Goal: Information Seeking & Learning: Compare options

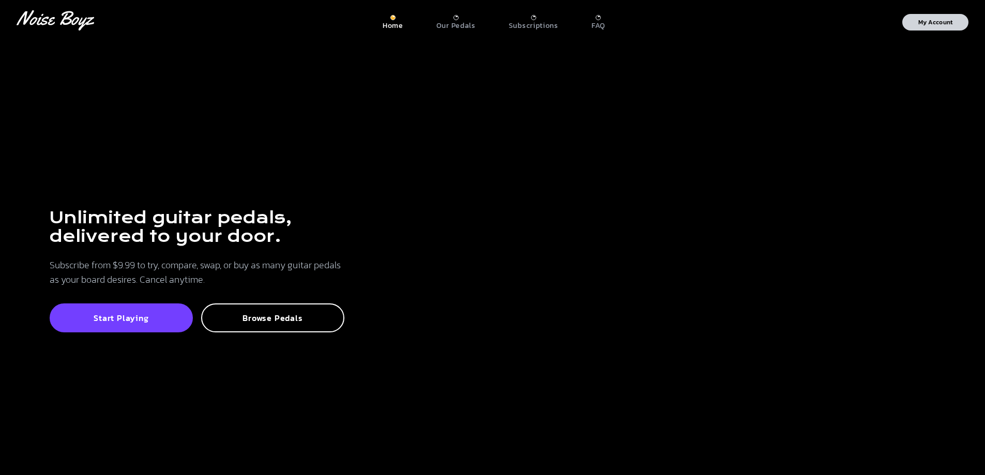
click at [935, 22] on p "My Account" at bounding box center [935, 22] width 35 height 6
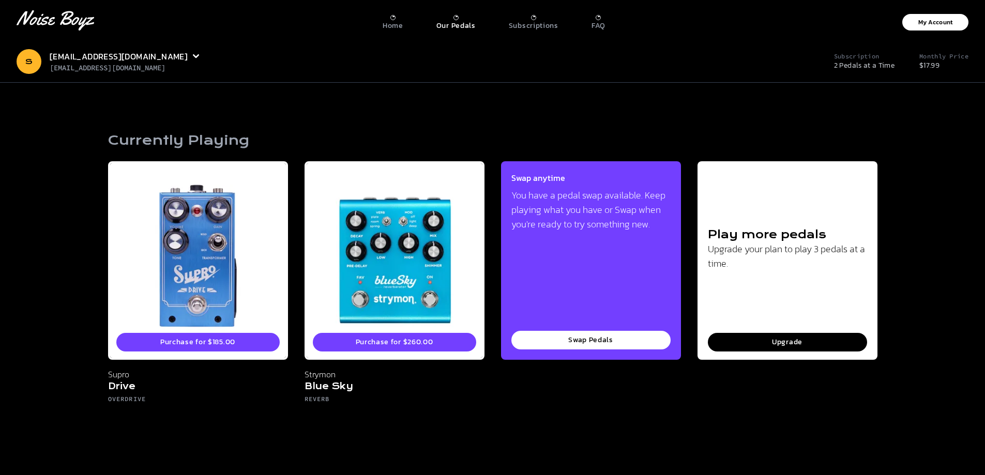
click at [461, 22] on p "Our Pedals" at bounding box center [455, 25] width 39 height 9
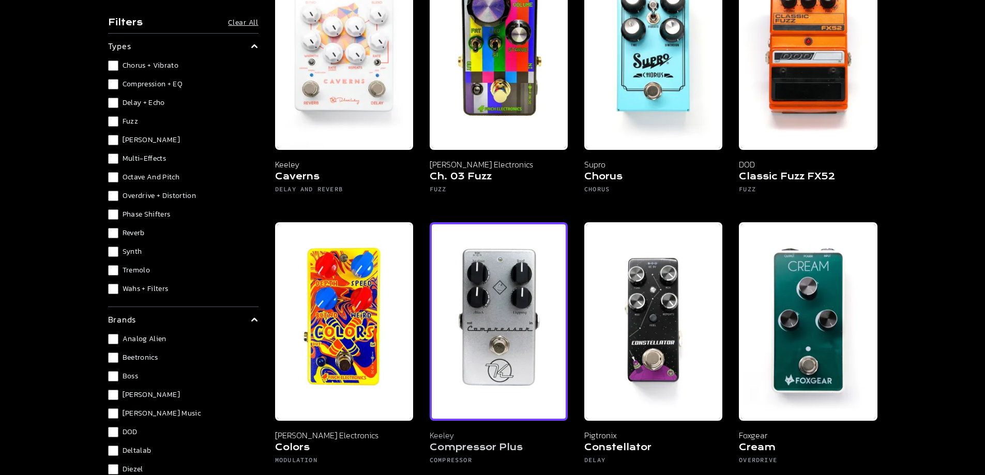
scroll to position [1034, 0]
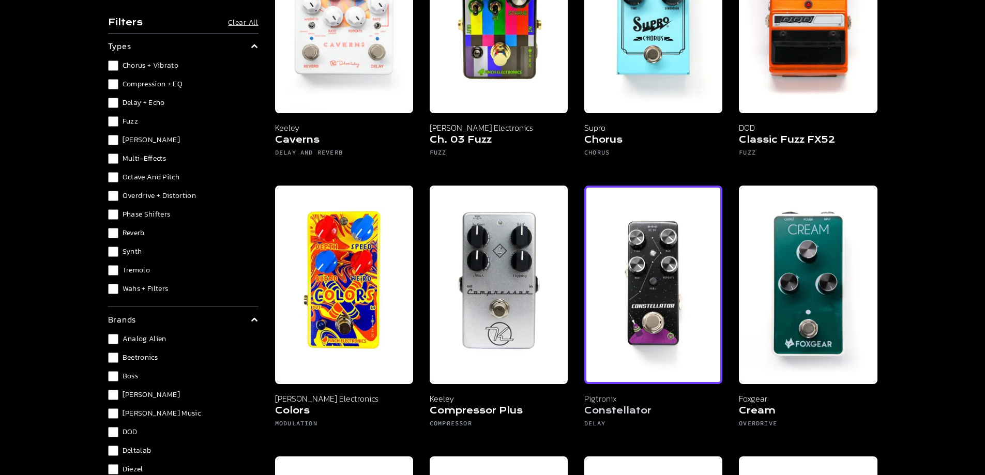
click at [681, 309] on img at bounding box center [653, 285] width 138 height 198
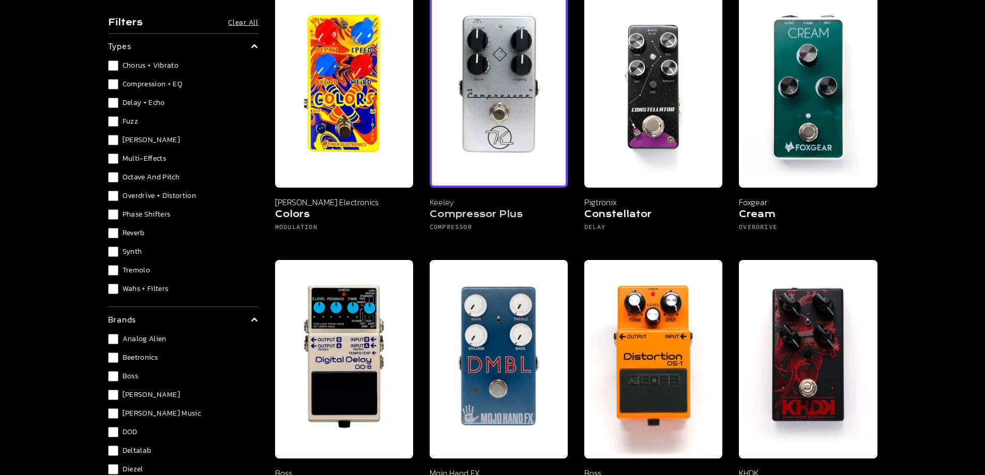
scroll to position [1241, 0]
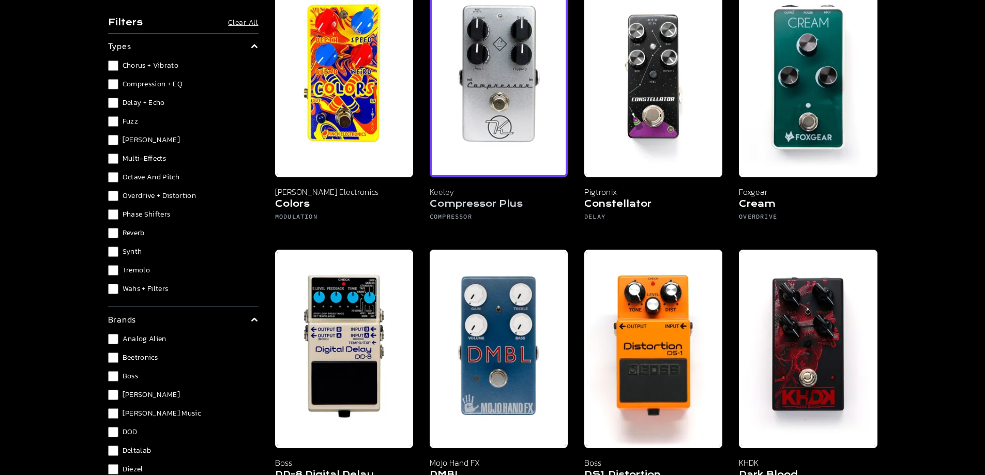
click at [474, 102] on img at bounding box center [499, 78] width 138 height 198
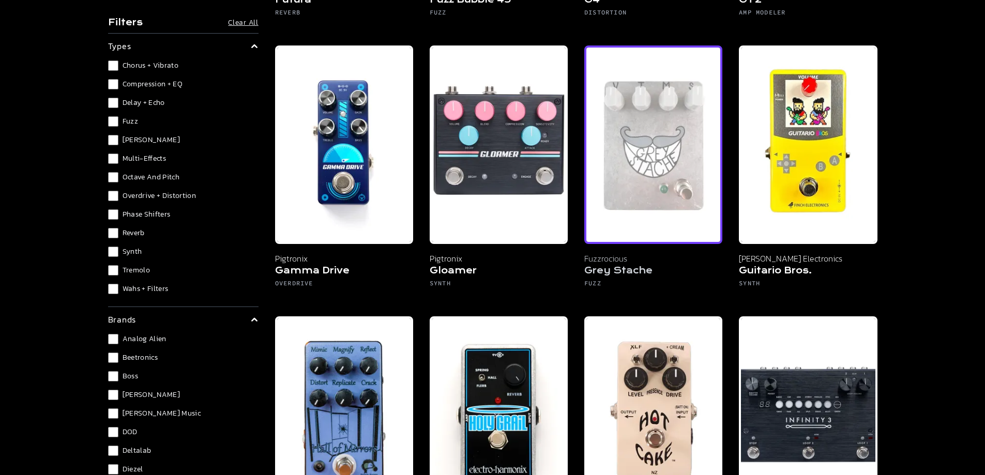
scroll to position [3101, 0]
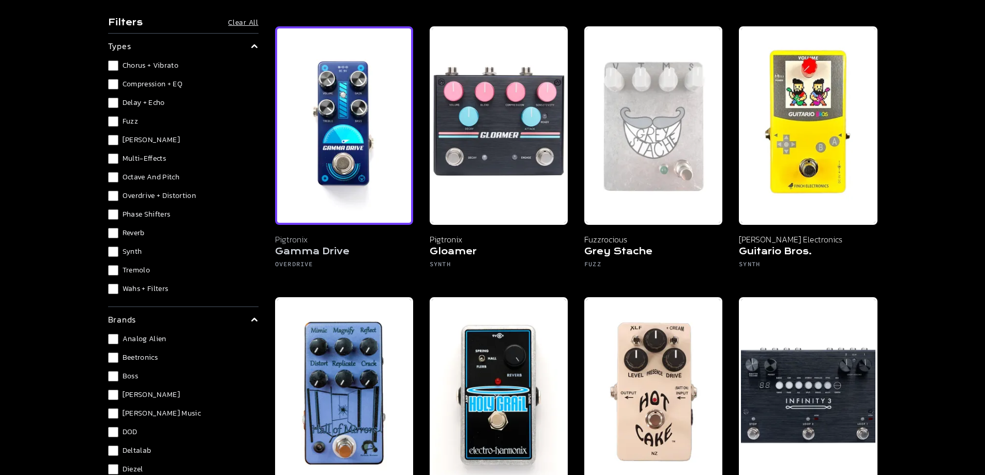
click at [327, 97] on img at bounding box center [344, 125] width 138 height 198
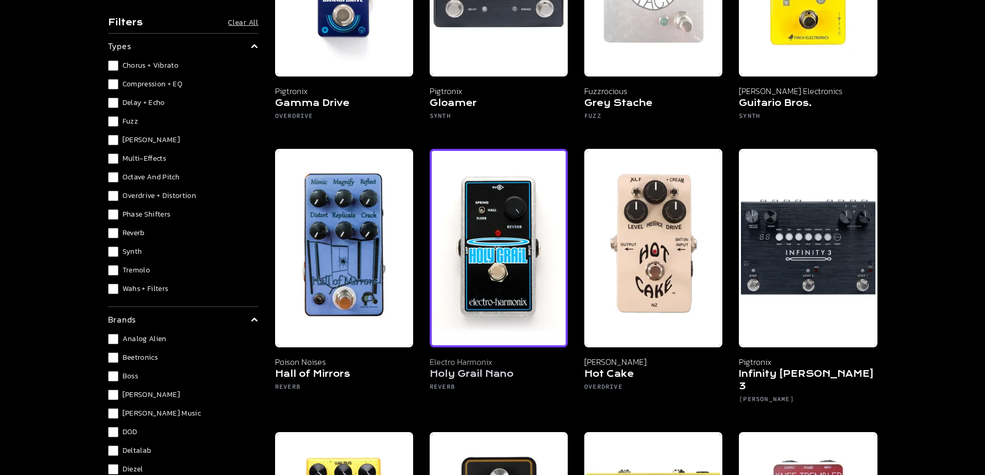
scroll to position [3268, 0]
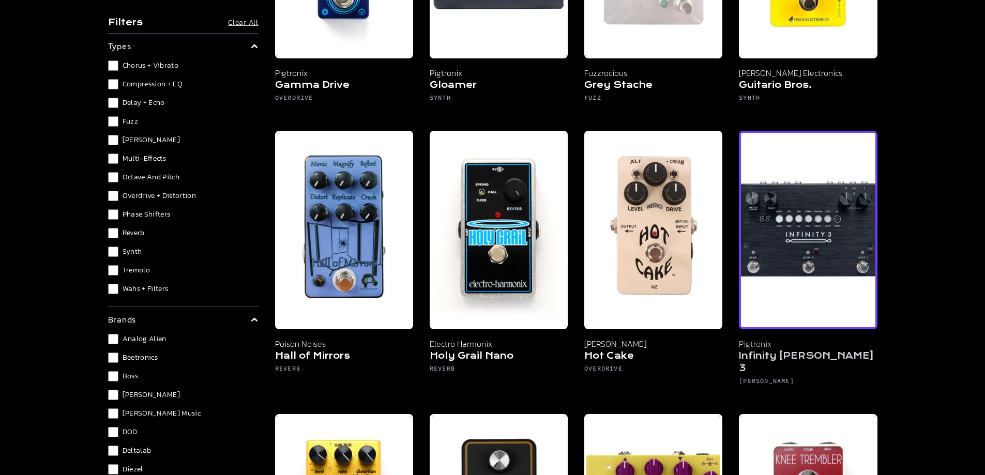
click at [788, 250] on img at bounding box center [808, 230] width 138 height 198
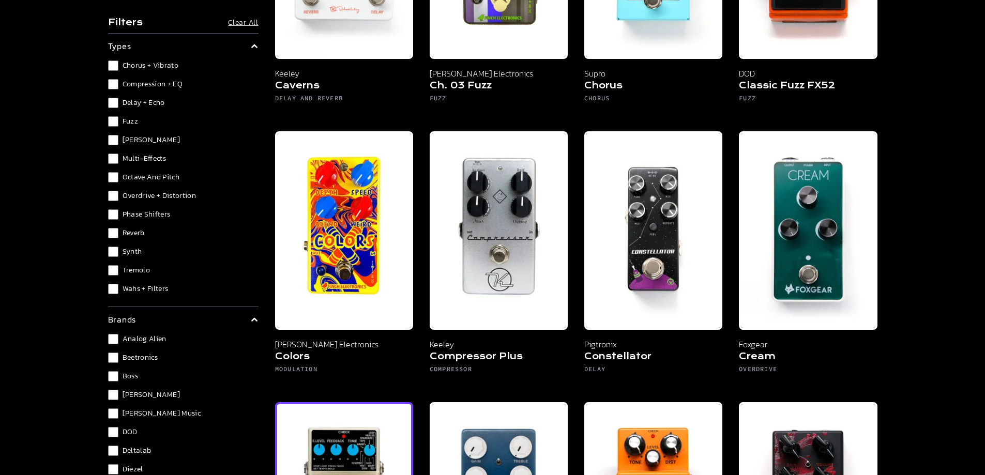
scroll to position [1085, 0]
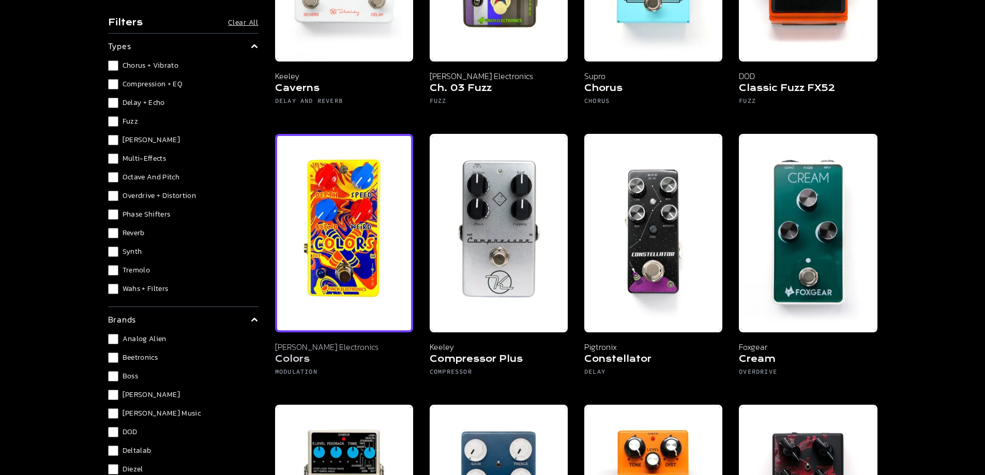
click at [387, 253] on img at bounding box center [344, 233] width 138 height 198
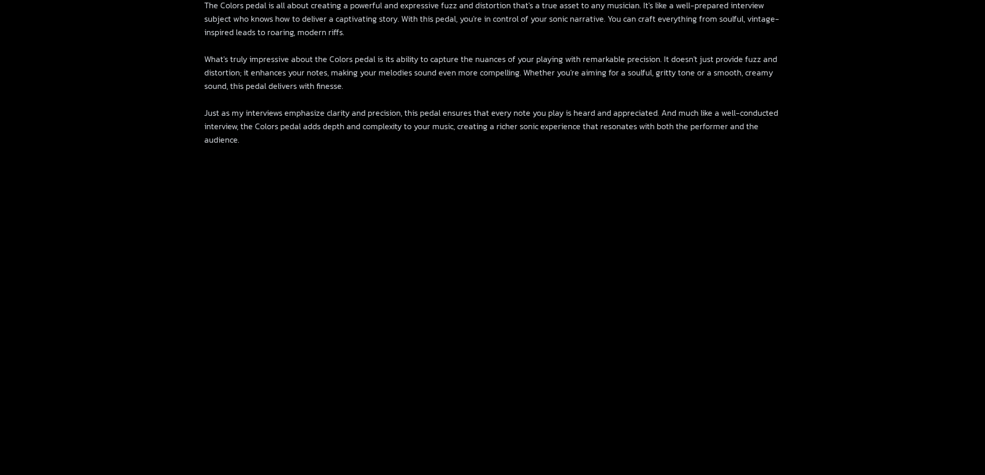
scroll to position [702, 0]
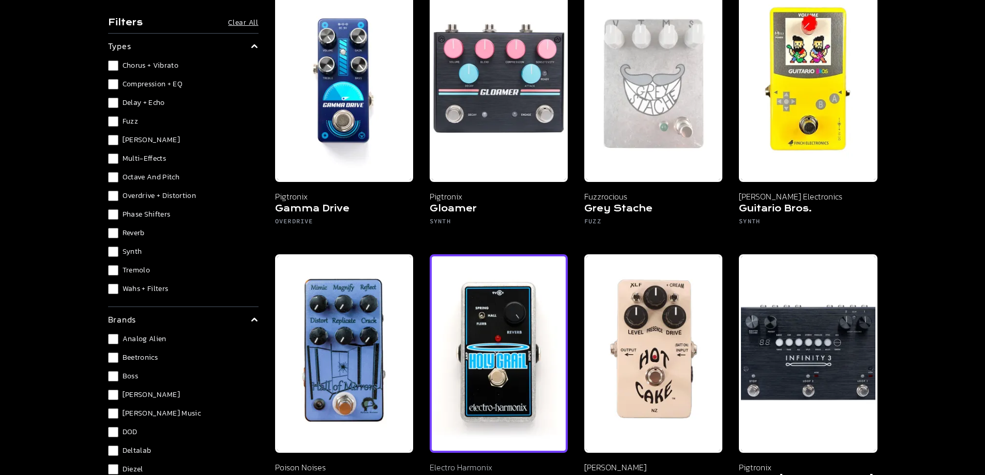
scroll to position [3308, 0]
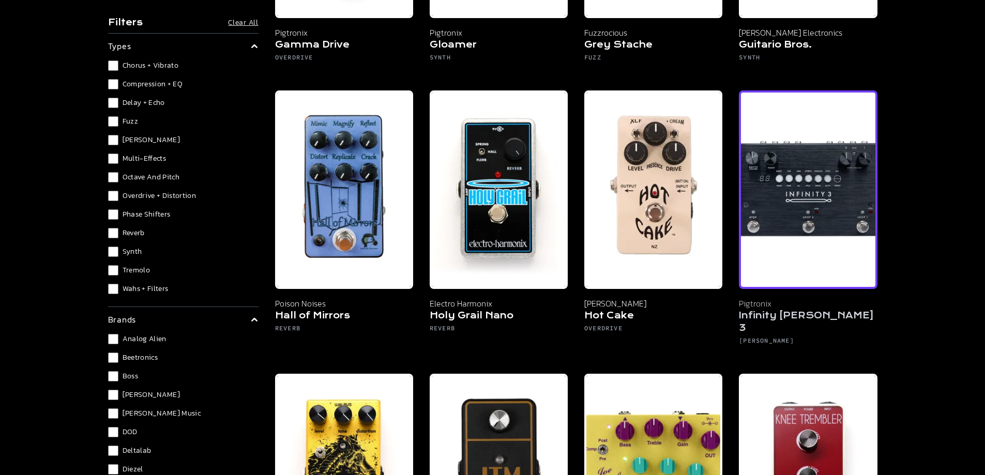
click at [788, 190] on img at bounding box center [808, 189] width 138 height 198
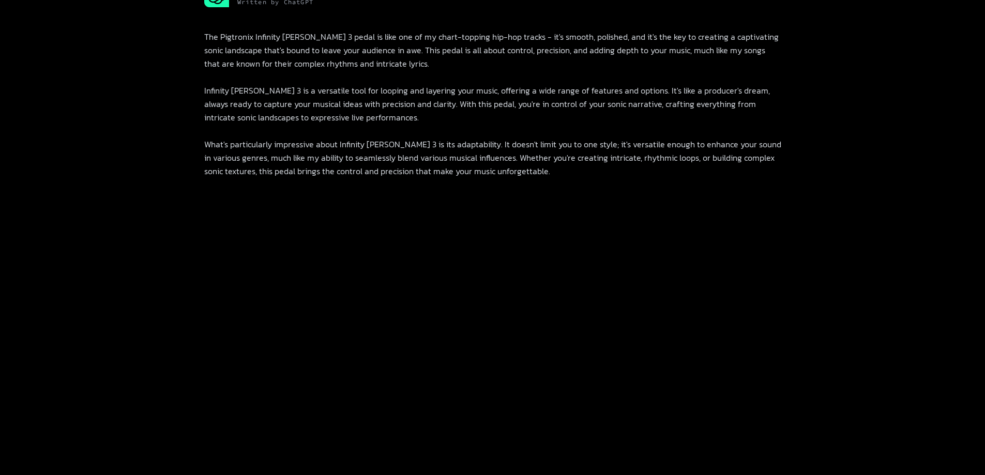
scroll to position [672, 0]
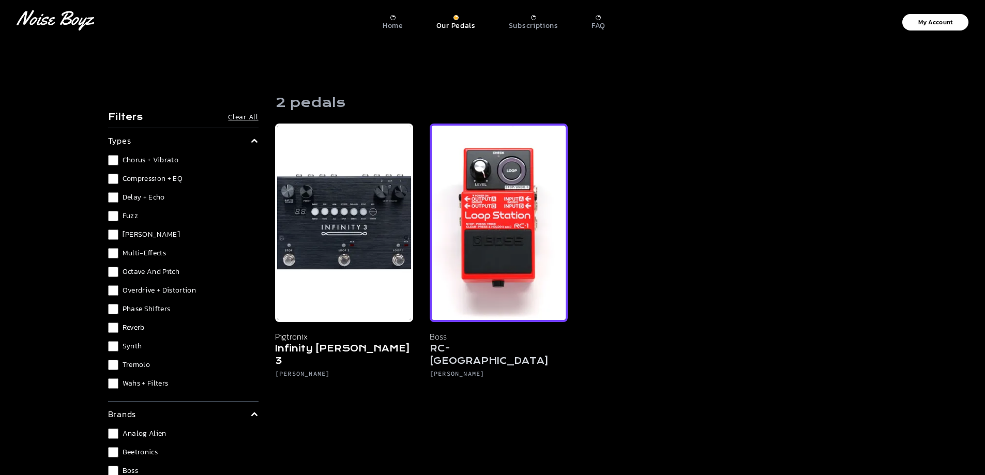
click at [527, 242] on img at bounding box center [499, 223] width 138 height 198
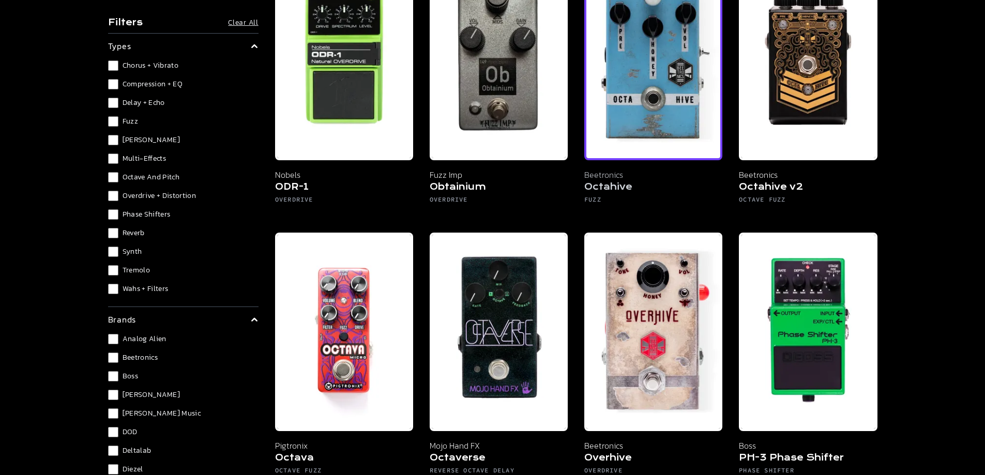
scroll to position [4558, 0]
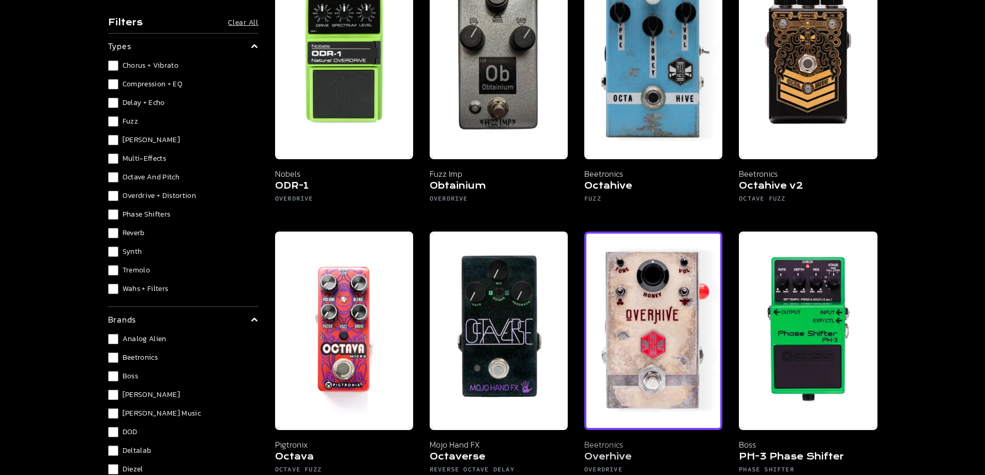
click at [668, 273] on img at bounding box center [653, 331] width 138 height 198
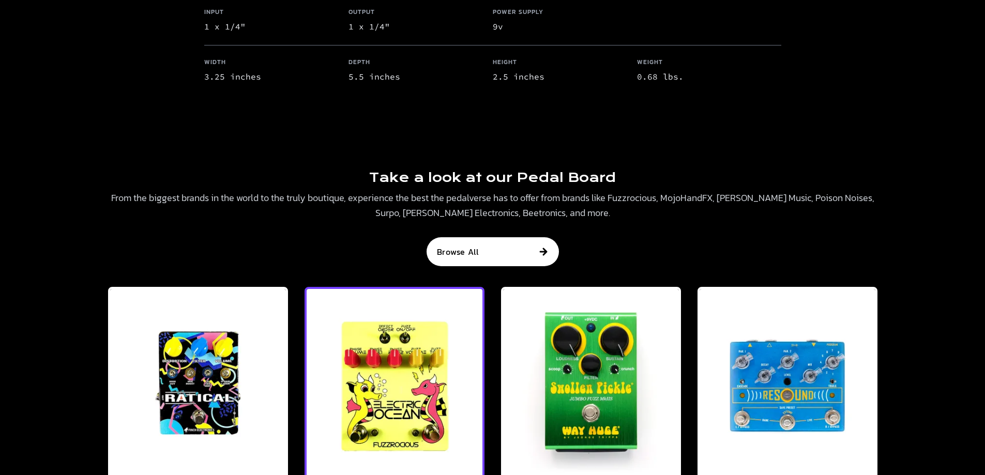
scroll to position [835, 0]
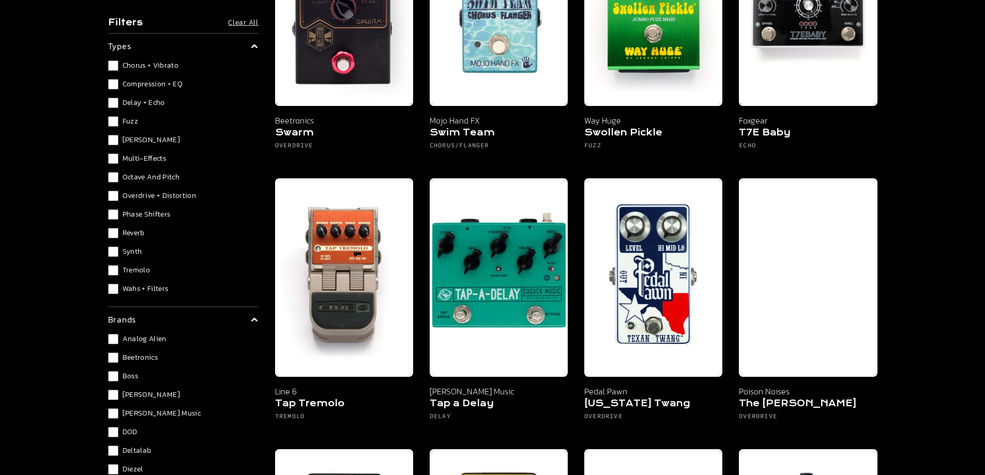
scroll to position [7610, 0]
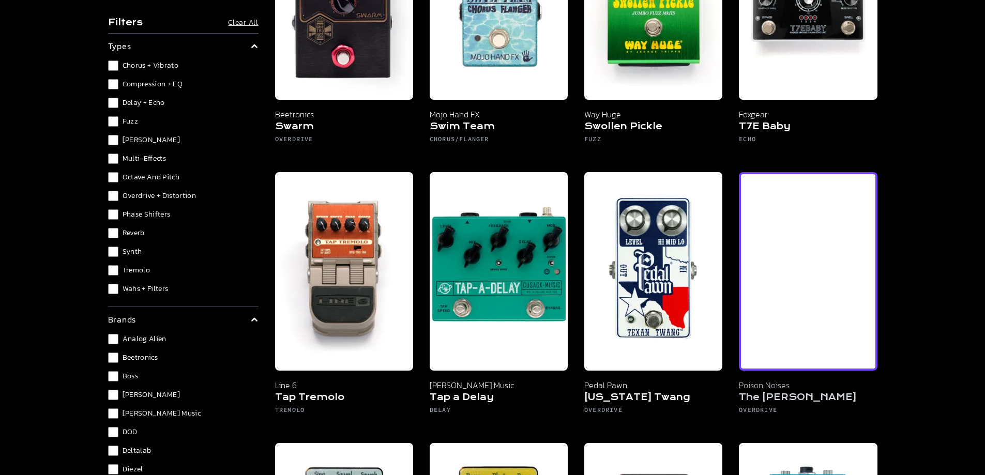
click at [855, 256] on img at bounding box center [808, 271] width 138 height 198
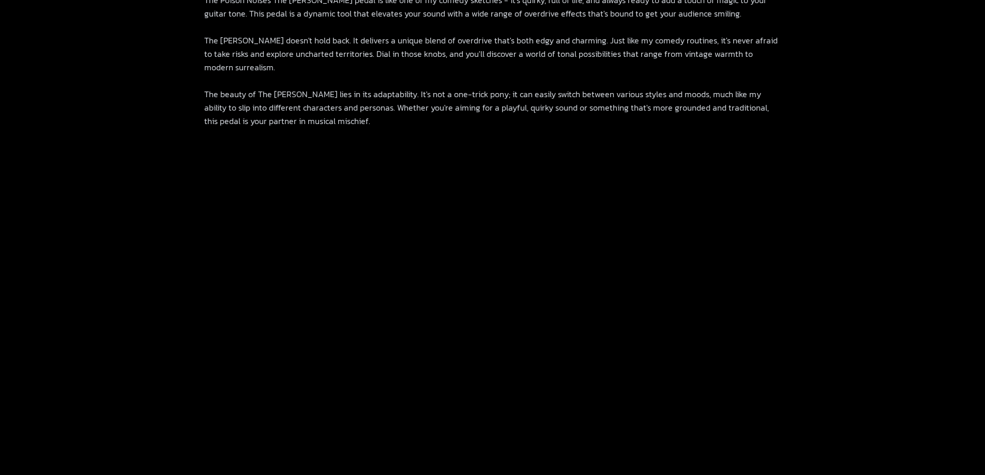
scroll to position [569, 0]
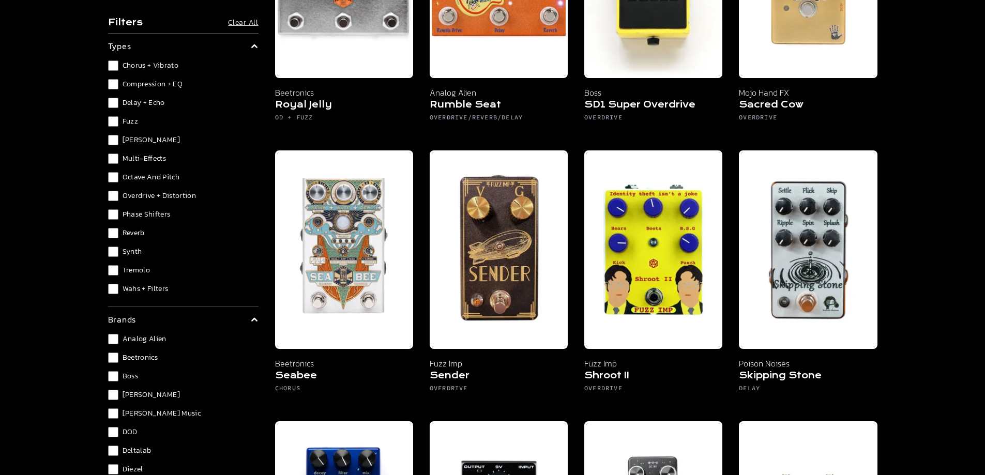
scroll to position [6538, 0]
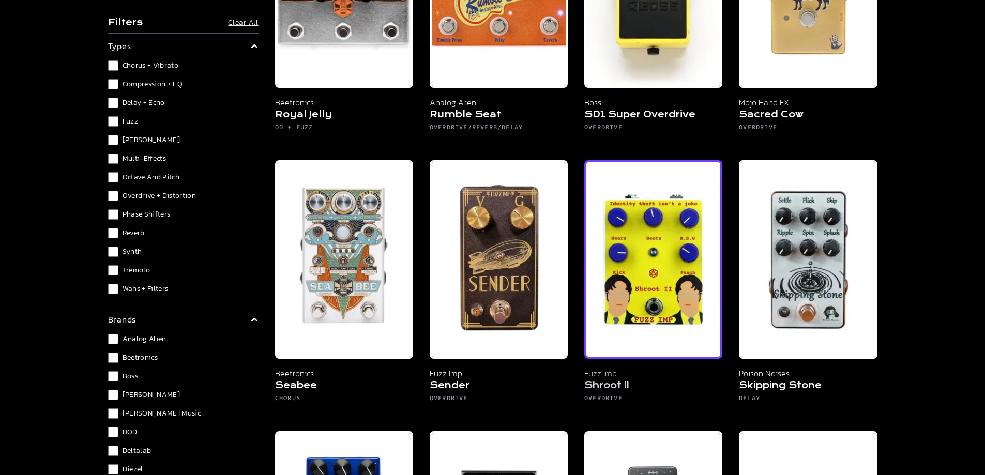
click at [639, 231] on img at bounding box center [653, 259] width 138 height 198
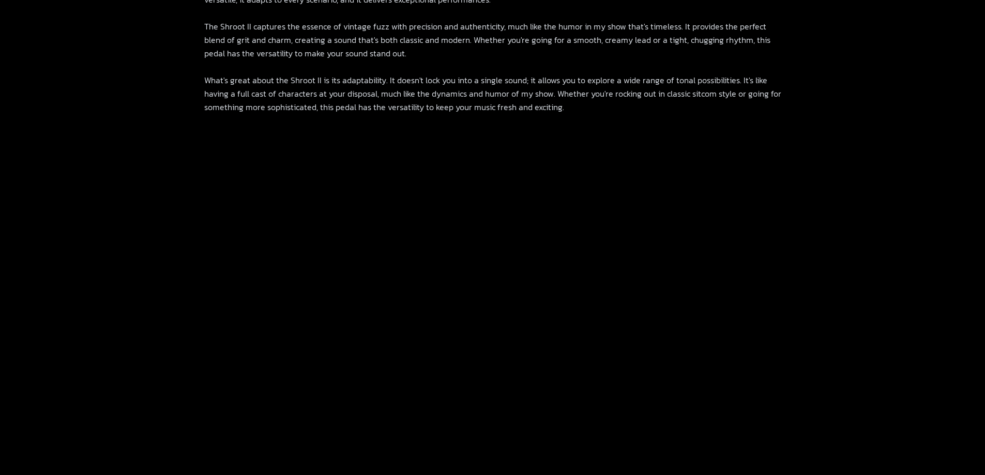
scroll to position [634, 0]
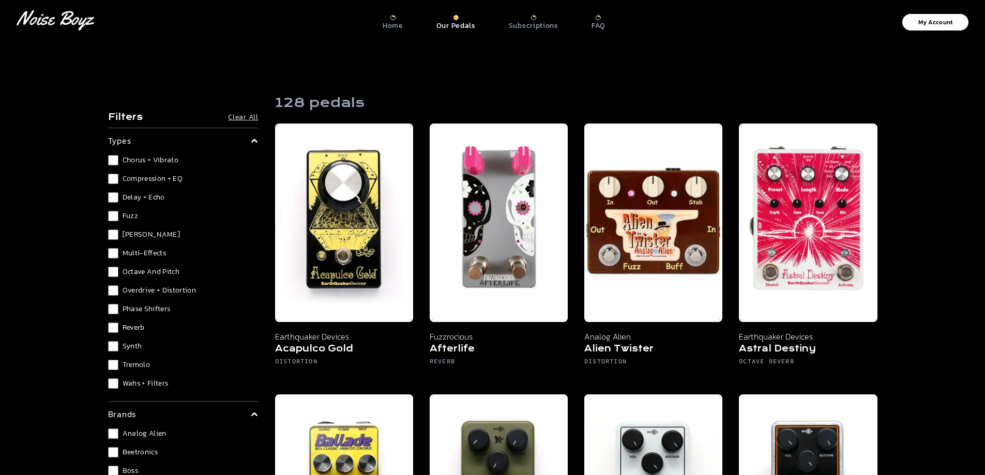
drag, startPoint x: 982, startPoint y: 16, endPoint x: 989, endPoint y: 21, distance: 9.2
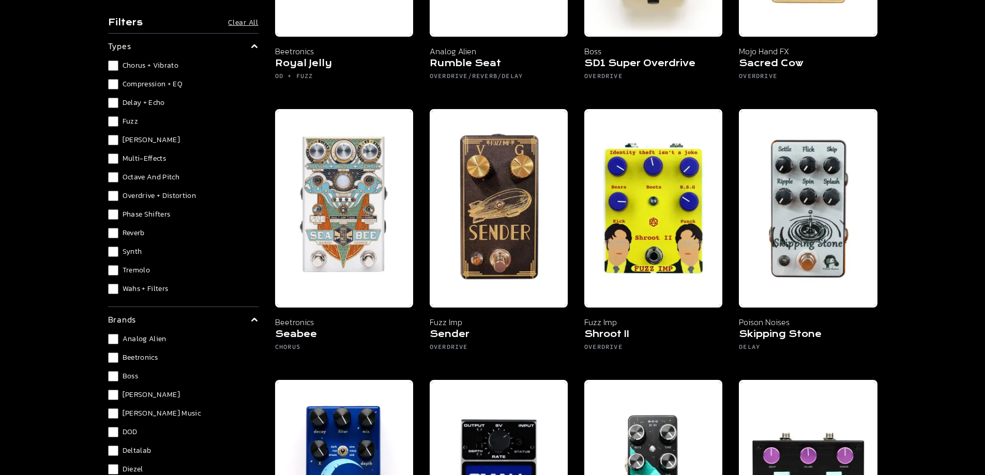
scroll to position [6599, 0]
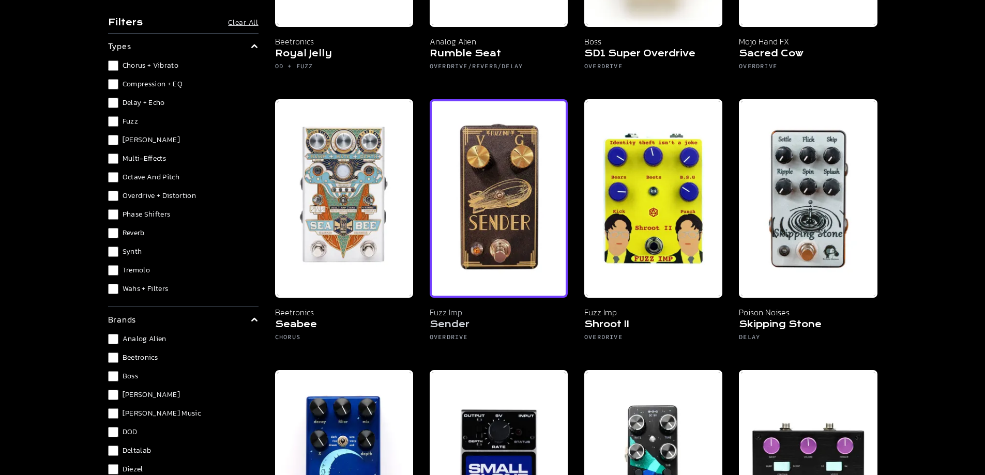
click at [484, 148] on img at bounding box center [499, 198] width 138 height 198
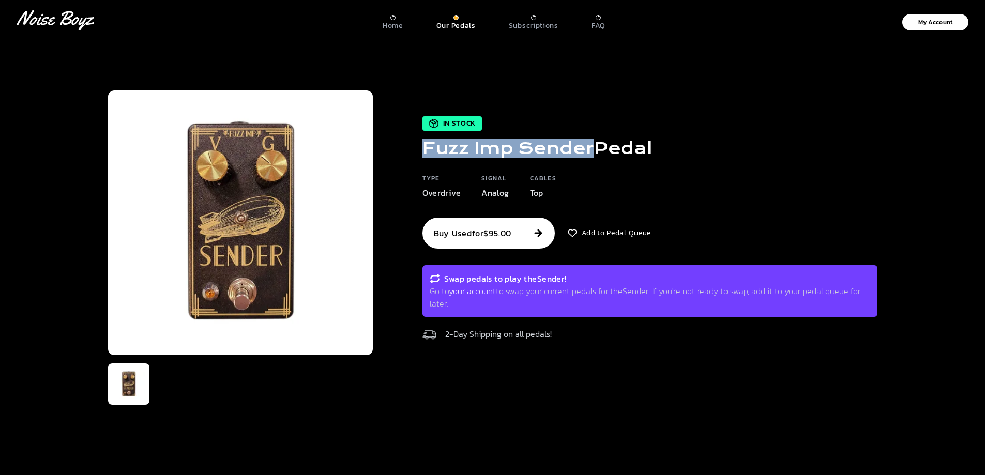
drag, startPoint x: 595, startPoint y: 151, endPoint x: 423, endPoint y: 151, distance: 172.1
click at [422, 151] on h1 "Fuzz Imp Sender Pedal" at bounding box center [536, 148] width 229 height 19
copy h1 "Fuzz Imp Sender"
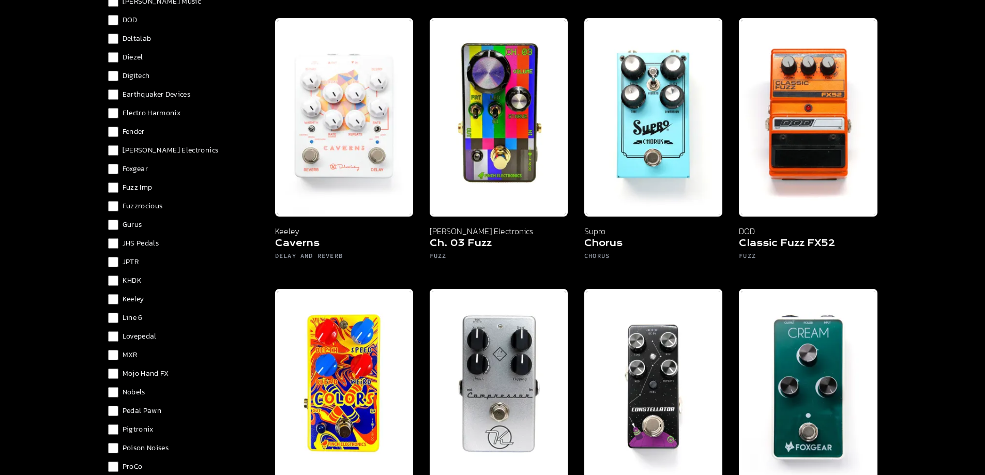
scroll to position [414, 0]
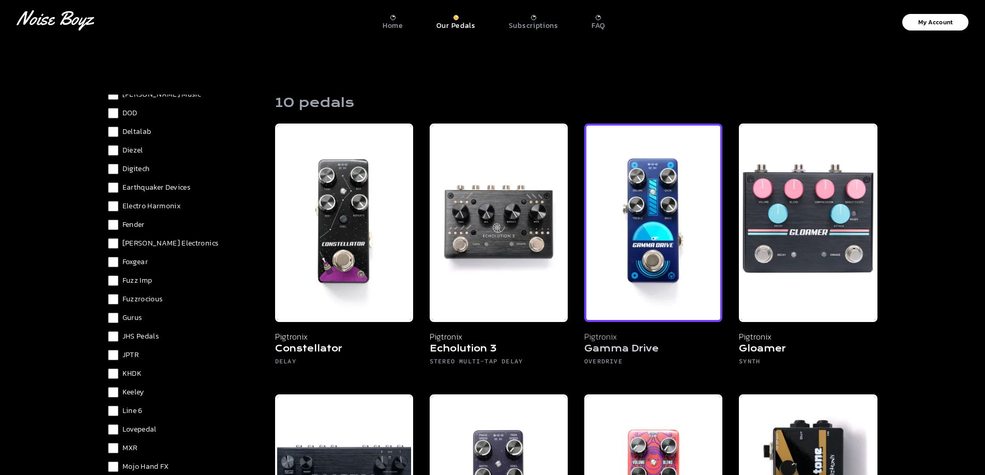
click at [664, 232] on img at bounding box center [653, 223] width 138 height 198
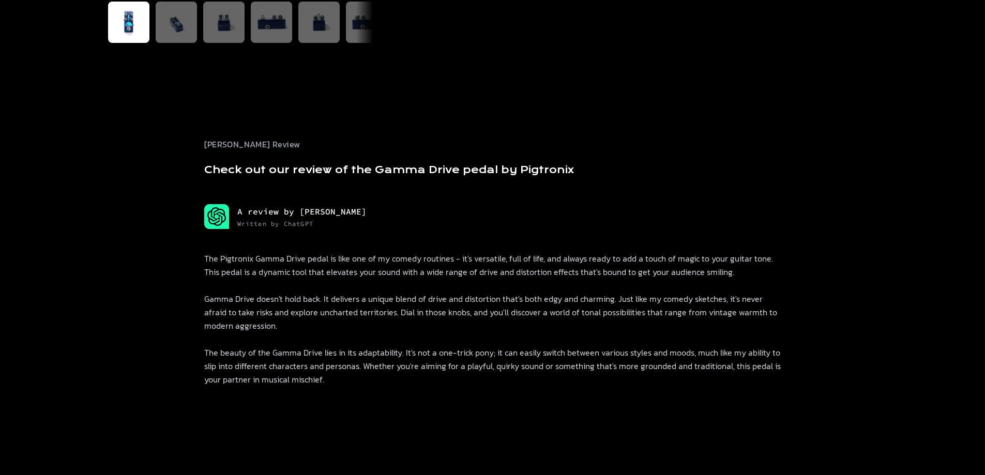
scroll to position [724, 0]
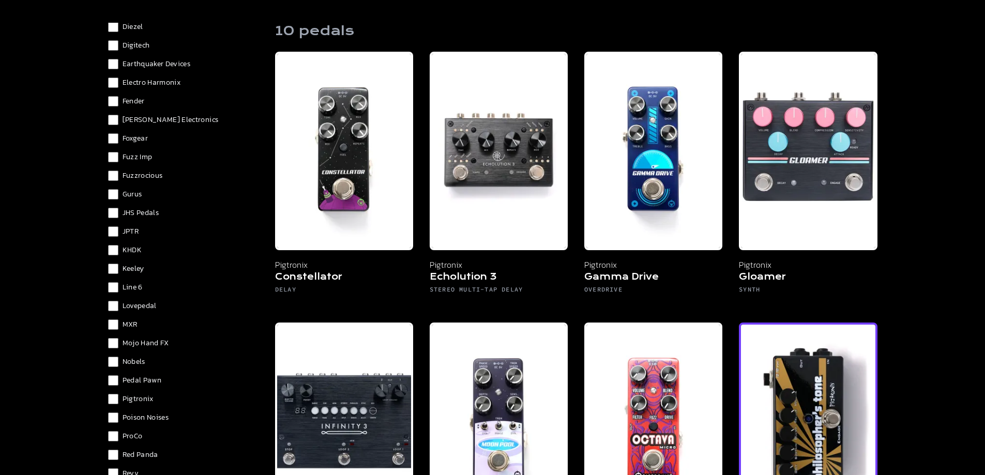
scroll to position [155, 0]
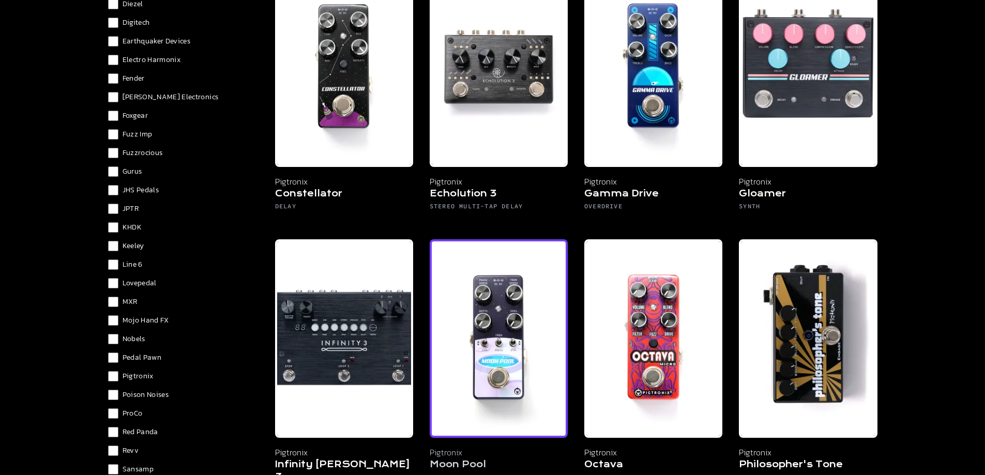
click at [517, 328] on img at bounding box center [499, 338] width 138 height 198
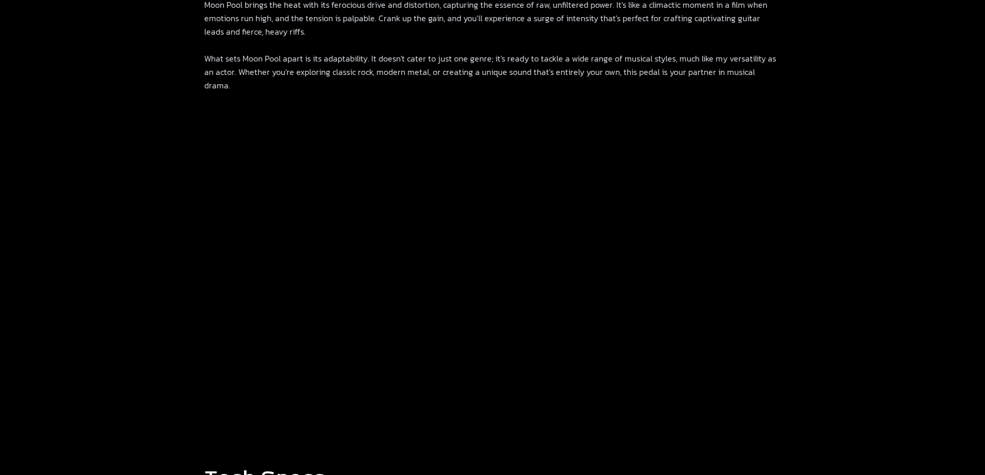
scroll to position [621, 0]
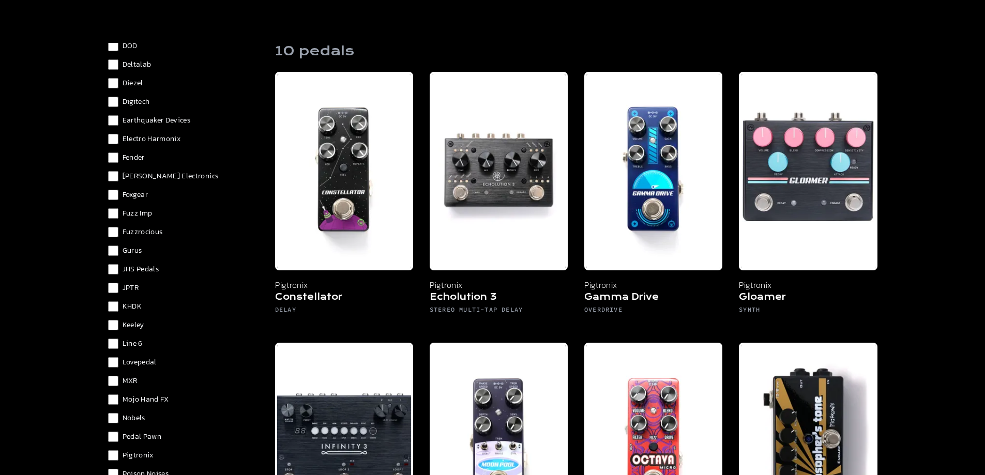
scroll to position [517, 0]
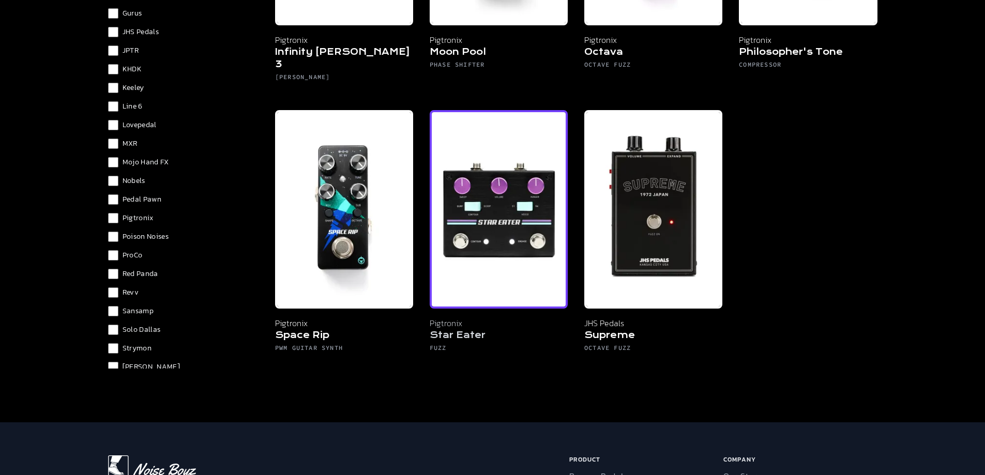
scroll to position [569, 0]
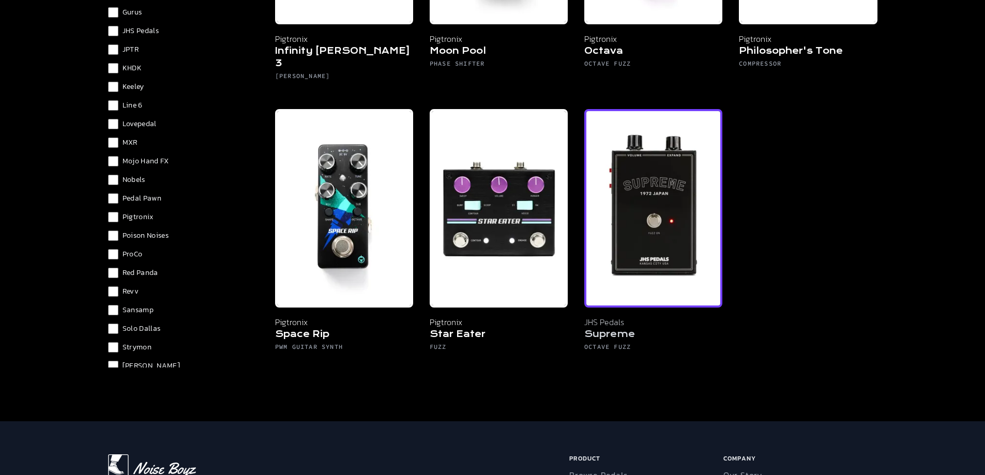
click at [665, 192] on img at bounding box center [653, 208] width 138 height 198
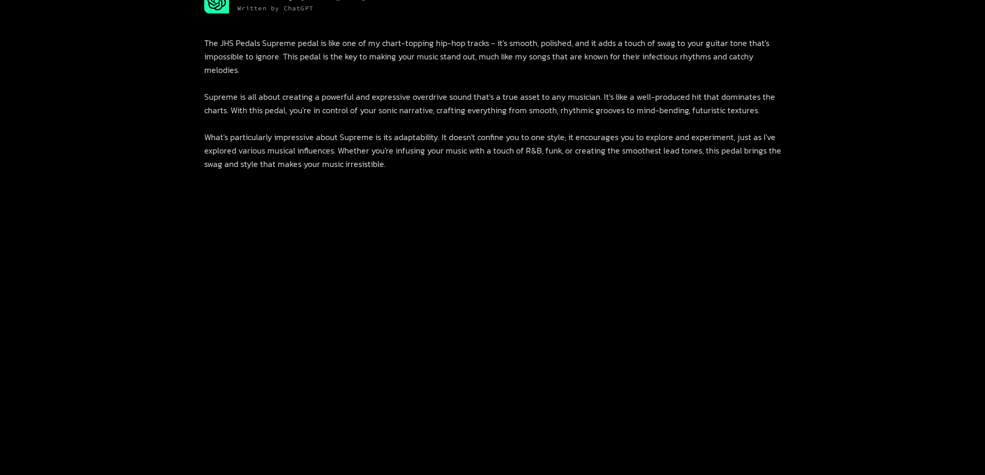
scroll to position [620, 0]
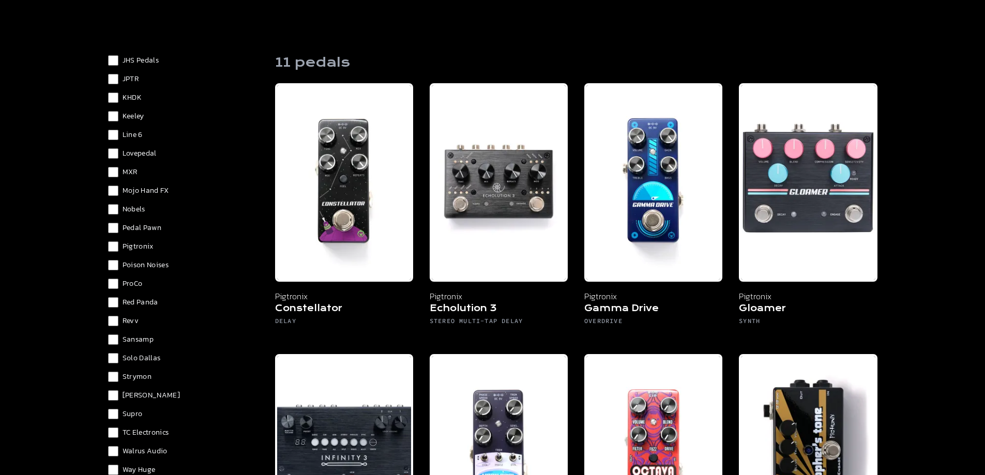
scroll to position [103, 0]
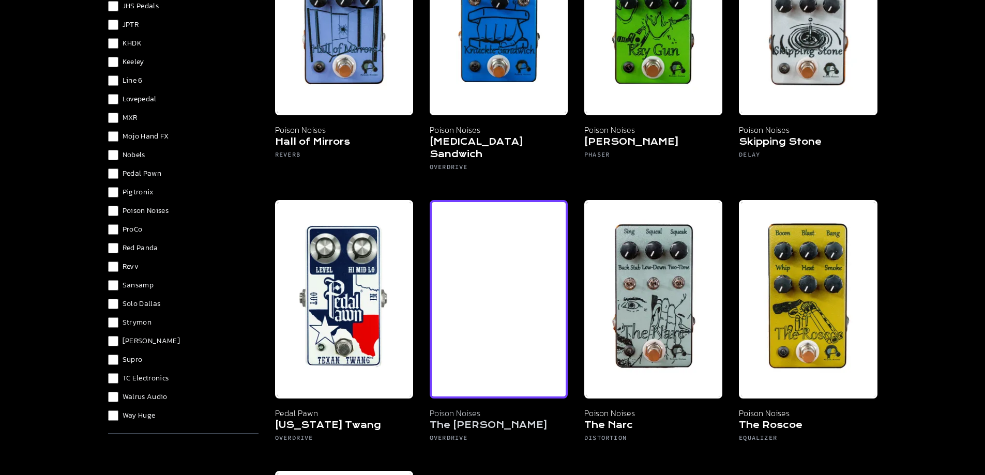
scroll to position [103, 0]
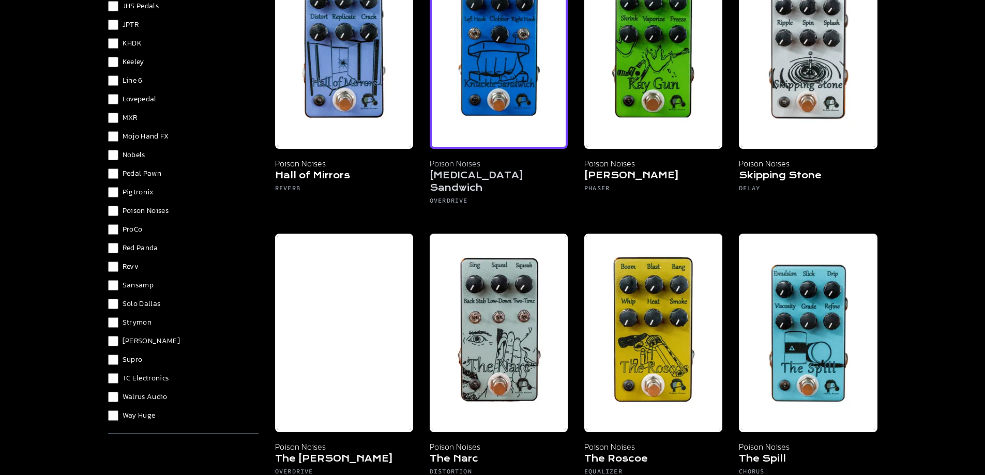
scroll to position [155, 0]
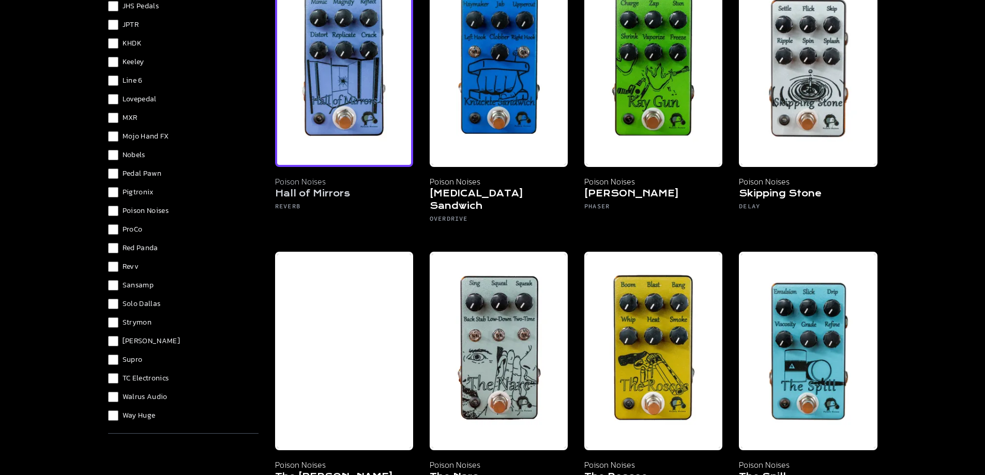
click at [342, 84] on img at bounding box center [344, 67] width 138 height 198
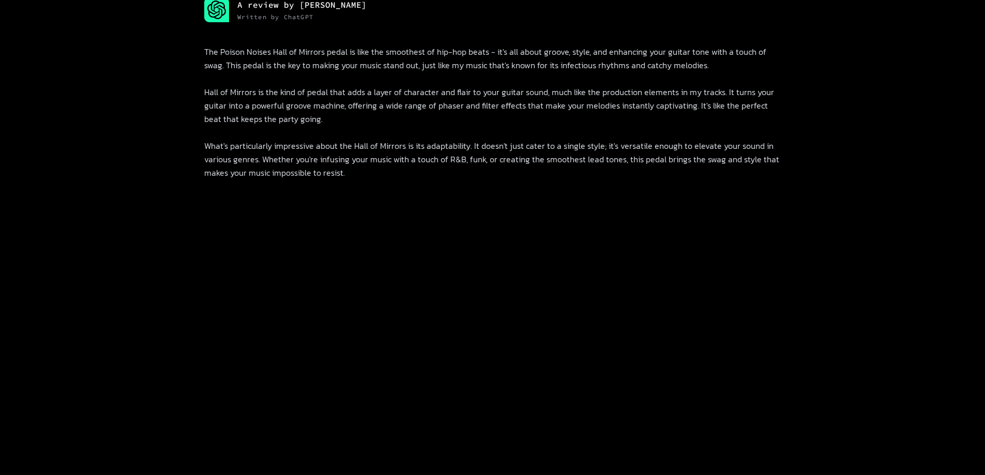
scroll to position [583, 0]
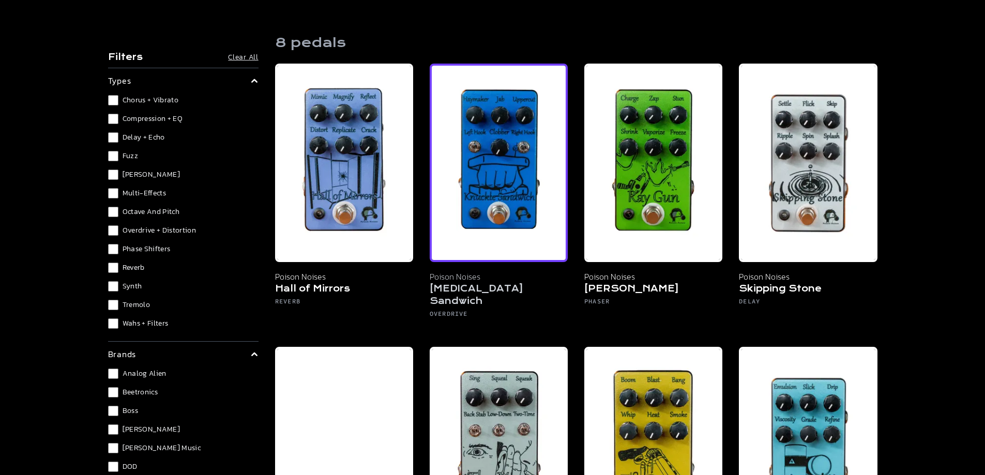
scroll to position [155, 0]
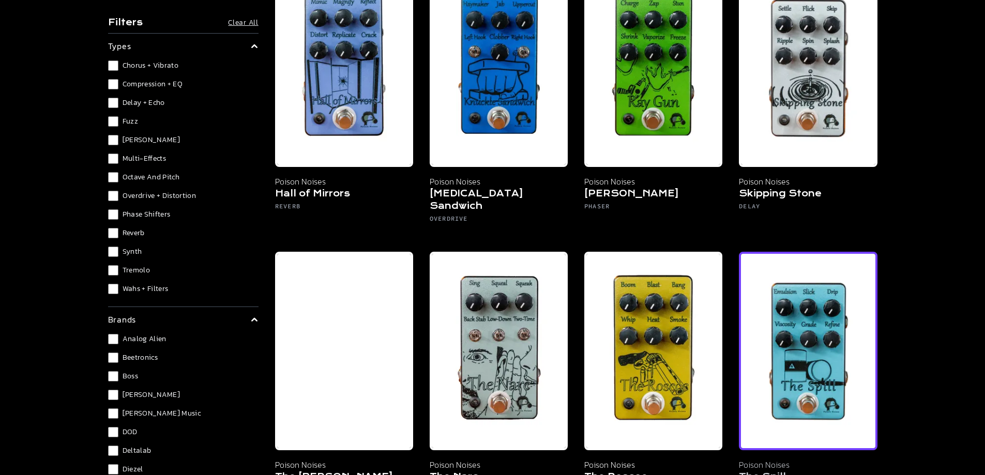
click at [834, 328] on img at bounding box center [808, 351] width 138 height 198
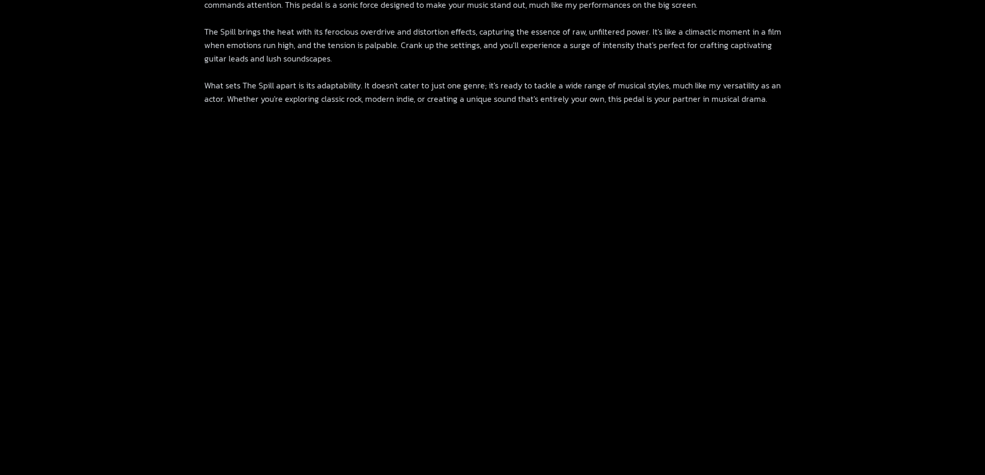
scroll to position [724, 0]
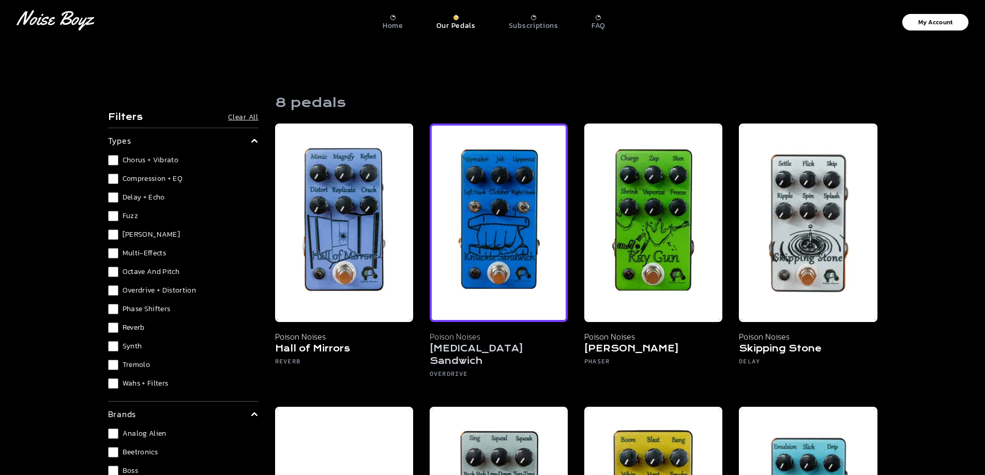
click at [489, 227] on img at bounding box center [499, 223] width 138 height 198
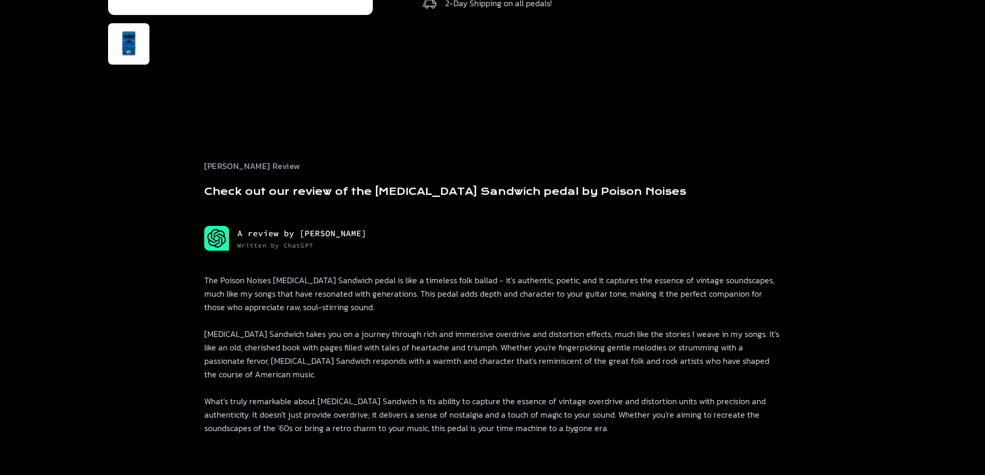
scroll to position [650, 0]
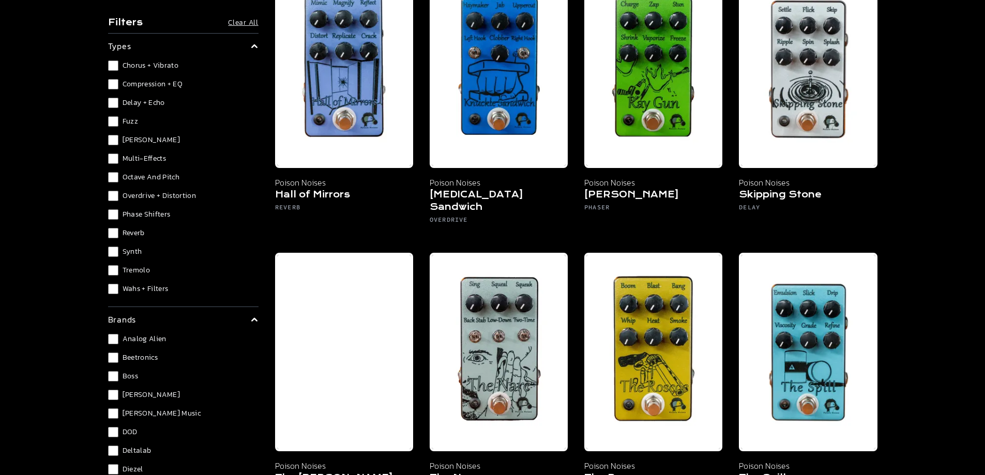
scroll to position [155, 0]
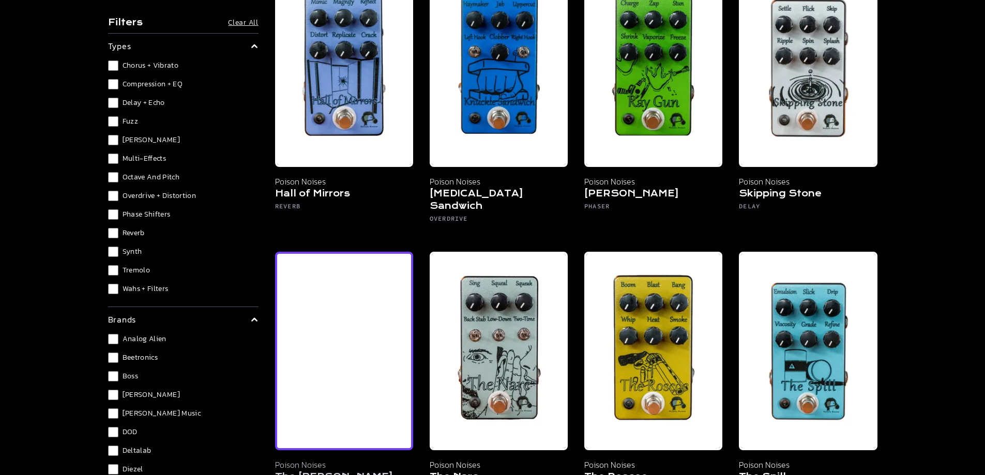
click at [330, 326] on img at bounding box center [344, 351] width 138 height 198
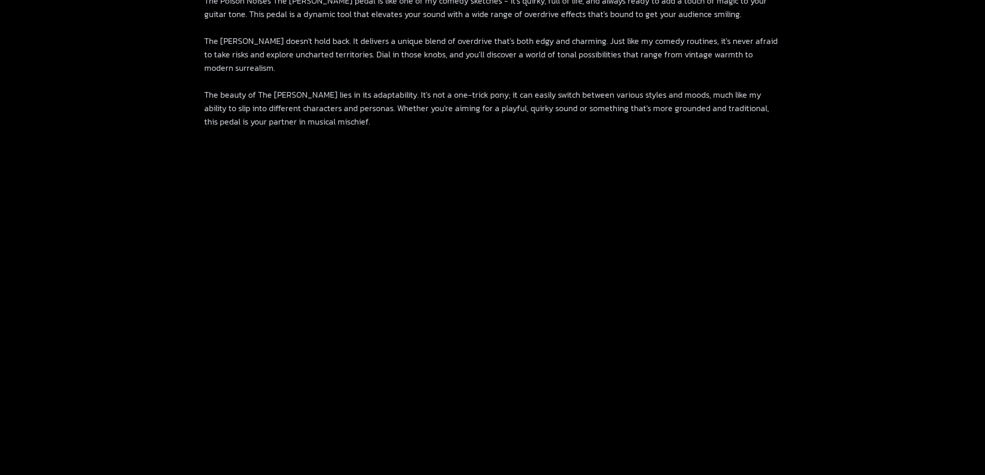
scroll to position [620, 0]
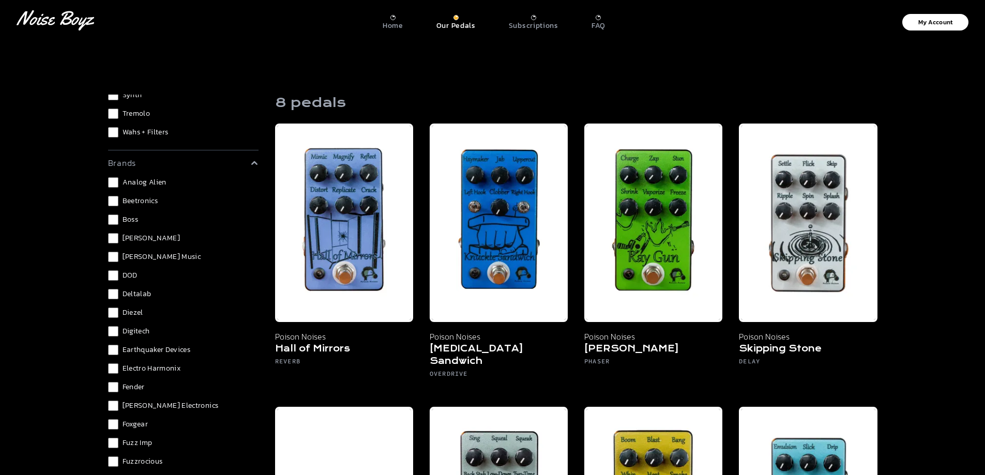
scroll to position [258, 0]
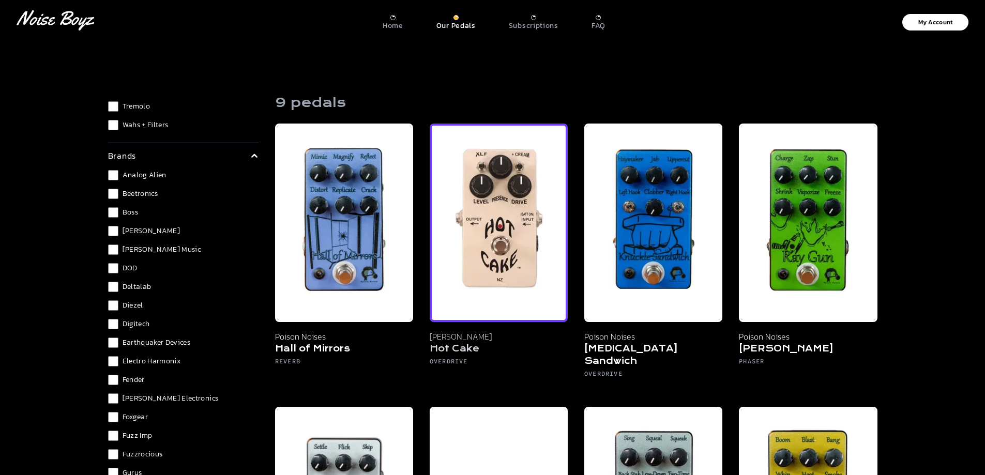
click at [505, 252] on img at bounding box center [499, 223] width 138 height 198
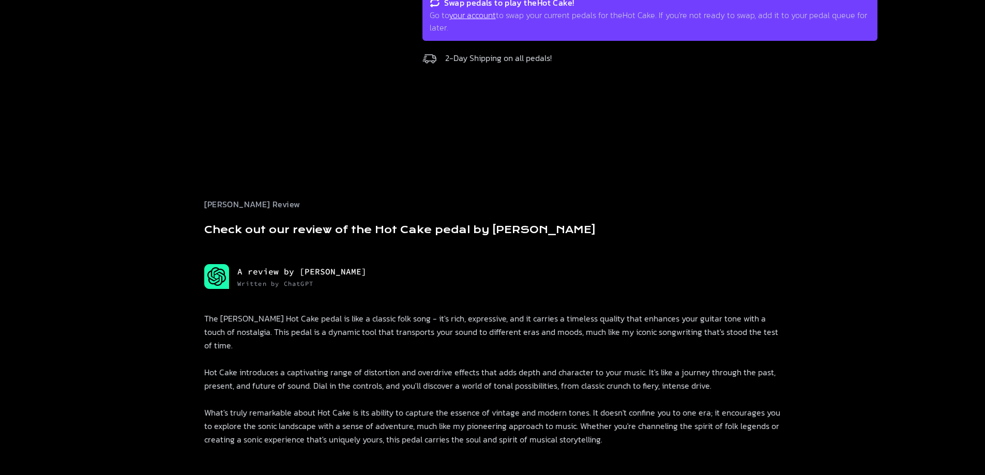
scroll to position [8, 0]
